Goal: Navigation & Orientation: Find specific page/section

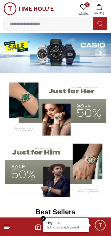
click at [71, 23] on input at bounding box center [49, 24] width 90 height 12
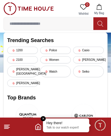
click at [6, 129] on line at bounding box center [6, 129] width 4 height 0
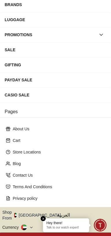
scroll to position [89, 0]
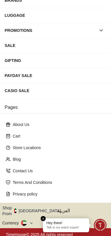
click at [36, 209] on button "Shop From [GEOGRAPHIC_DATA]" at bounding box center [33, 211] width 63 height 12
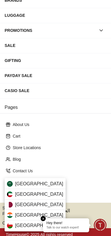
click at [34, 206] on div "[GEOGRAPHIC_DATA]" at bounding box center [35, 204] width 61 height 10
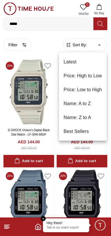
click at [98, 89] on li "Price: Low to High" at bounding box center [83, 90] width 48 height 14
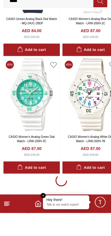
scroll to position [1051, 0]
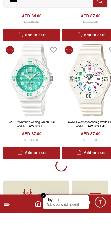
scroll to position [1051, 0]
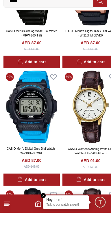
scroll to position [1260, 0]
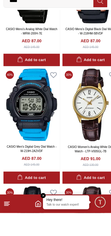
click at [8, 136] on icon at bounding box center [6, 226] width 7 height 7
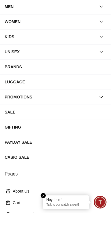
click at [37, 132] on div "SALE" at bounding box center [56, 134] width 102 height 10
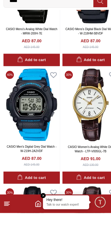
type input "******"
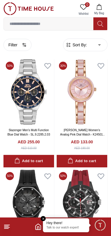
click at [4, 136] on footer at bounding box center [55, 226] width 111 height 18
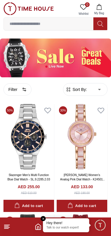
click at [6, 136] on line at bounding box center [6, 228] width 4 height 0
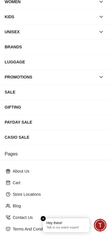
scroll to position [89, 0]
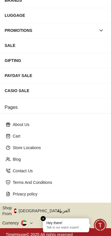
click at [31, 136] on button "Shop From [GEOGRAPHIC_DATA]" at bounding box center [33, 211] width 63 height 12
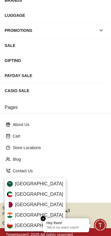
click at [27, 136] on div "[GEOGRAPHIC_DATA]" at bounding box center [35, 204] width 61 height 10
